Goal: Register for event/course

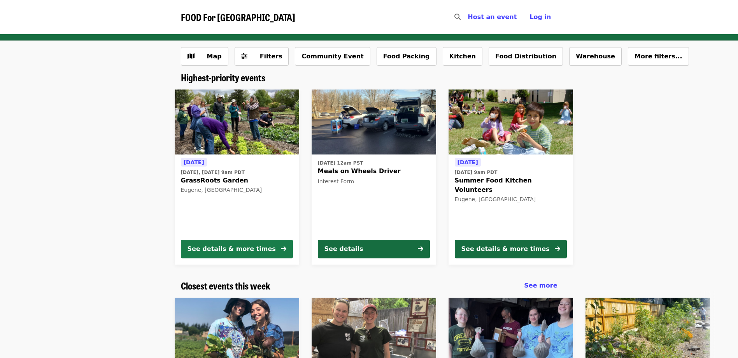
click at [241, 249] on div "See details & more times" at bounding box center [232, 248] width 88 height 9
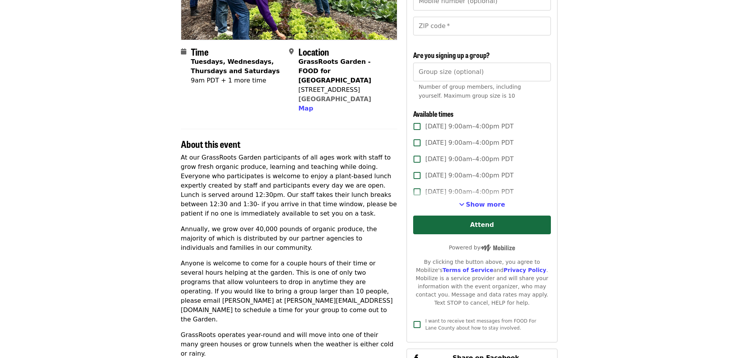
scroll to position [156, 0]
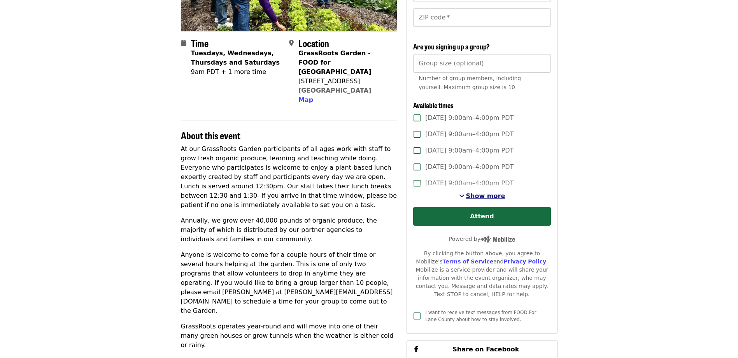
click at [478, 194] on span "Show more" at bounding box center [485, 195] width 39 height 7
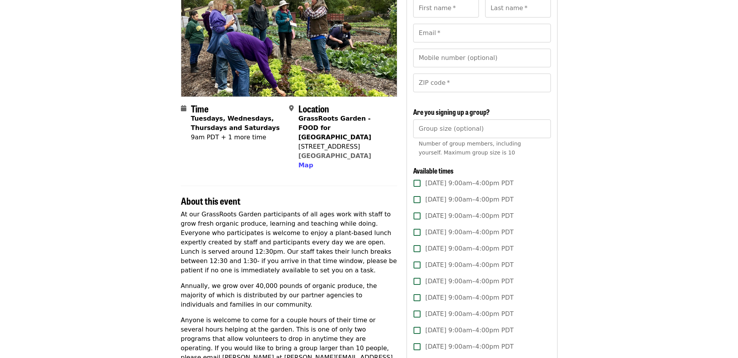
scroll to position [0, 0]
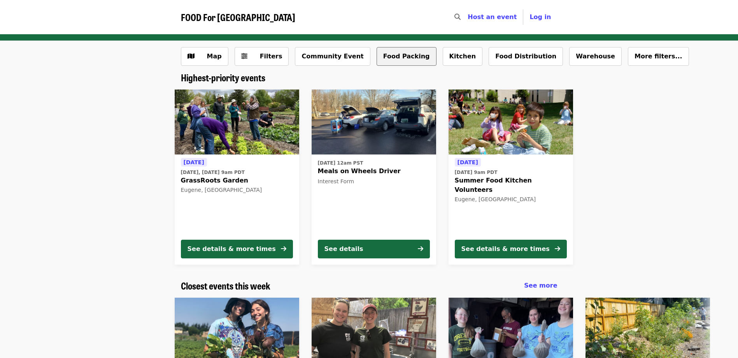
click at [377, 56] on button "Food Packing" at bounding box center [407, 56] width 60 height 19
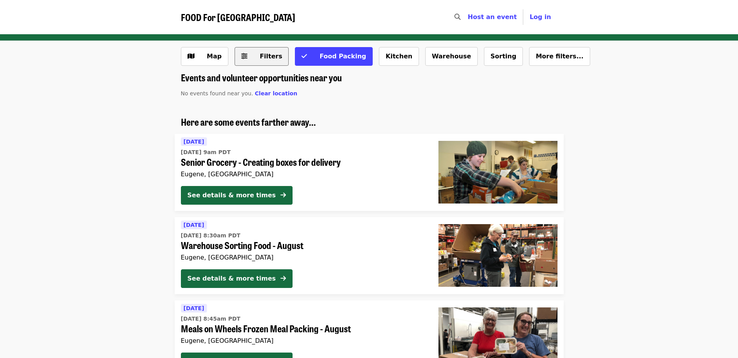
click at [252, 58] on span "Filters" at bounding box center [267, 56] width 30 height 9
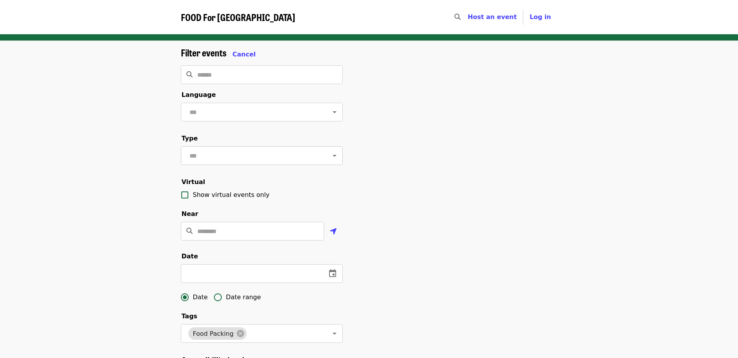
click at [209, 158] on input "text" at bounding box center [252, 155] width 130 height 15
click at [138, 174] on div "Filter events Cancel ​ Language ​ Type ​ Virtual Show virtual events only Near …" at bounding box center [369, 261] width 738 height 440
